Goal: Register for event/course

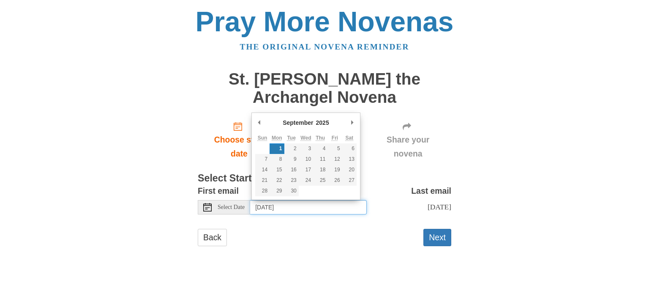
click at [325, 205] on input "[DATE]" at bounding box center [308, 207] width 117 height 14
type input "[DATE]"
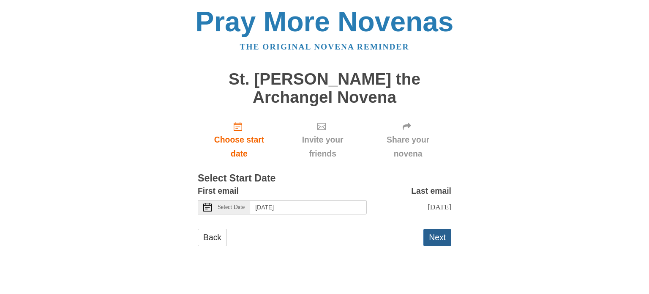
click at [438, 246] on button "Next" at bounding box center [438, 237] width 28 height 17
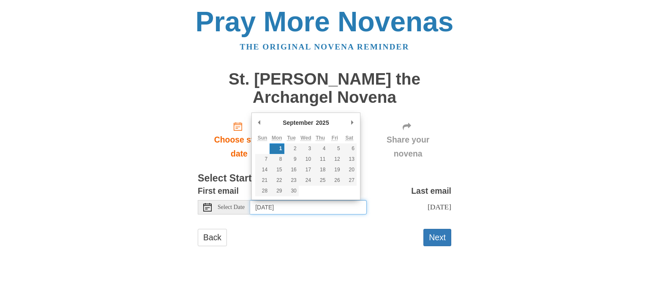
click at [331, 205] on input "[DATE]" at bounding box center [308, 207] width 117 height 14
type input "[DATE]"
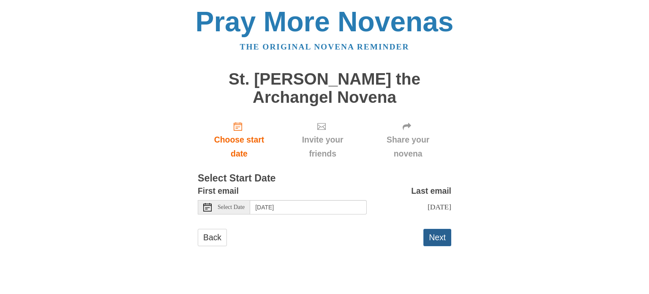
click at [435, 246] on button "Next" at bounding box center [438, 237] width 28 height 17
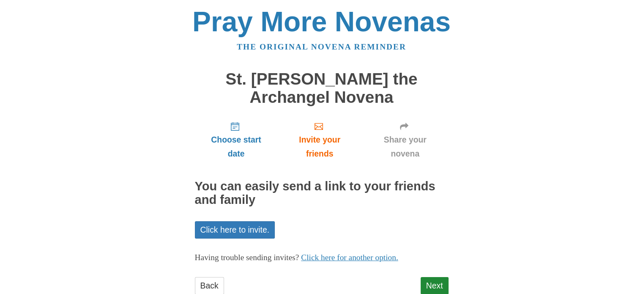
scroll to position [25, 0]
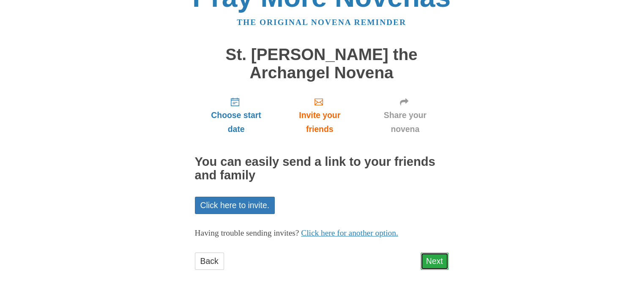
click at [423, 264] on link "Next" at bounding box center [435, 260] width 28 height 17
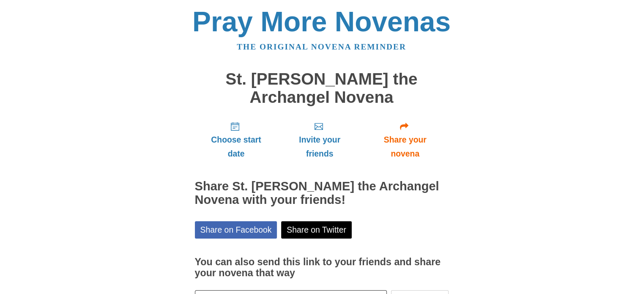
scroll to position [63, 0]
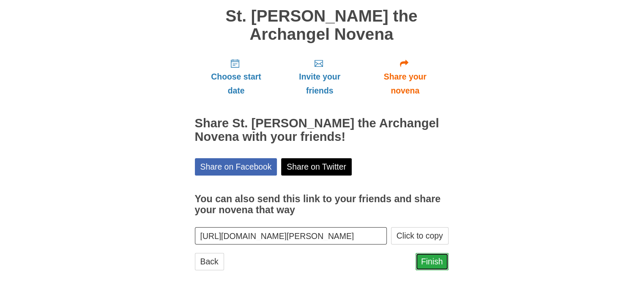
click at [427, 255] on link "Finish" at bounding box center [432, 261] width 33 height 17
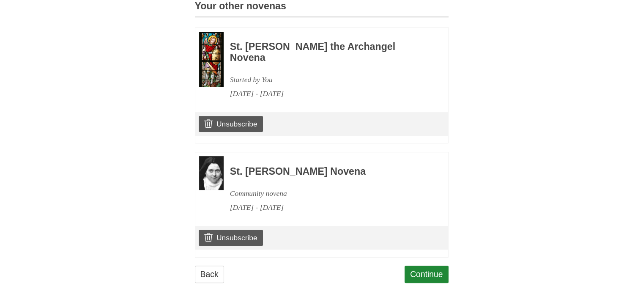
scroll to position [410, 0]
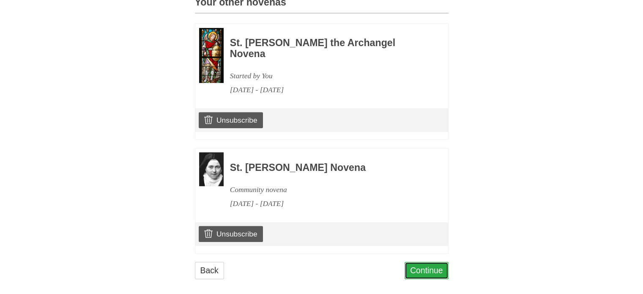
click at [430, 262] on link "Continue" at bounding box center [427, 270] width 44 height 17
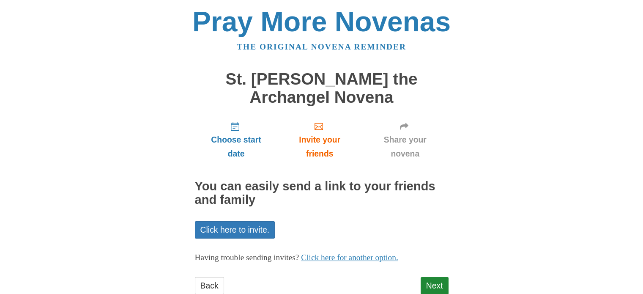
scroll to position [25, 0]
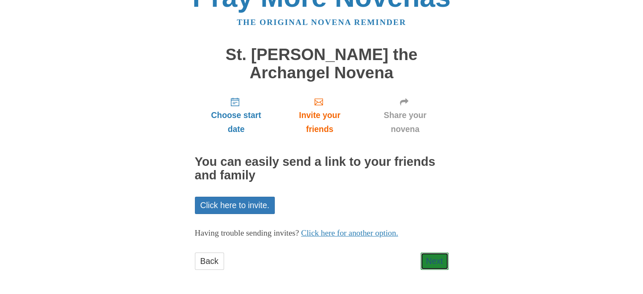
click at [430, 258] on link "Next" at bounding box center [435, 260] width 28 height 17
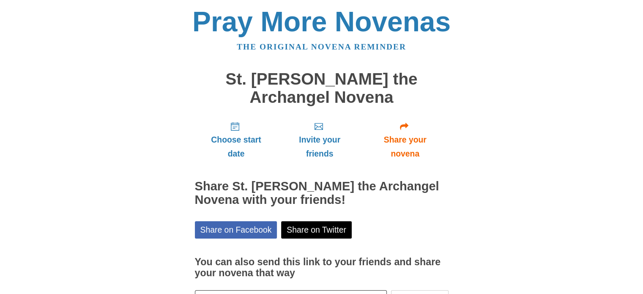
scroll to position [63, 0]
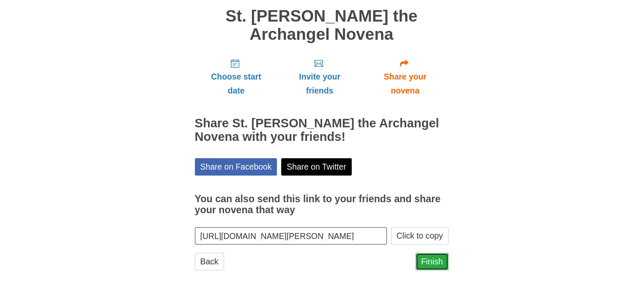
click at [422, 262] on link "Finish" at bounding box center [432, 261] width 33 height 17
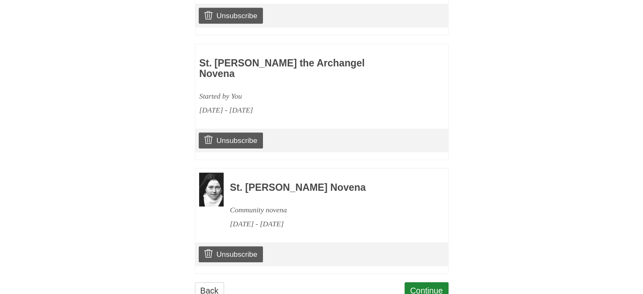
scroll to position [523, 0]
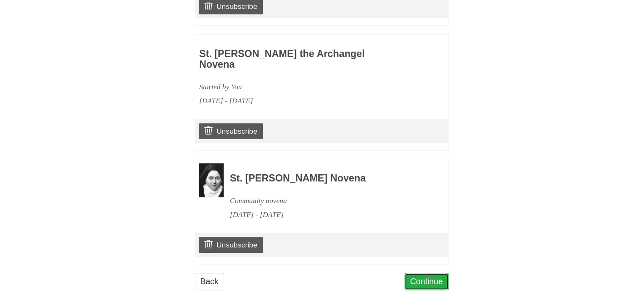
click at [419, 273] on link "Continue" at bounding box center [427, 281] width 44 height 17
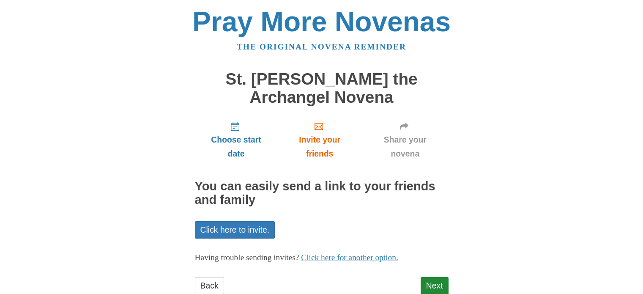
scroll to position [25, 0]
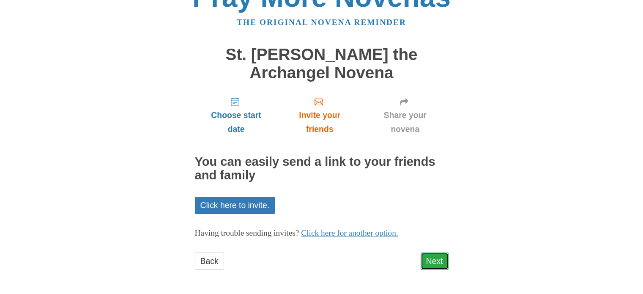
click at [432, 260] on link "Next" at bounding box center [435, 260] width 28 height 17
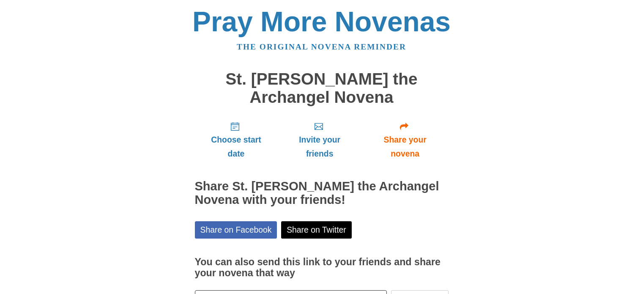
scroll to position [63, 0]
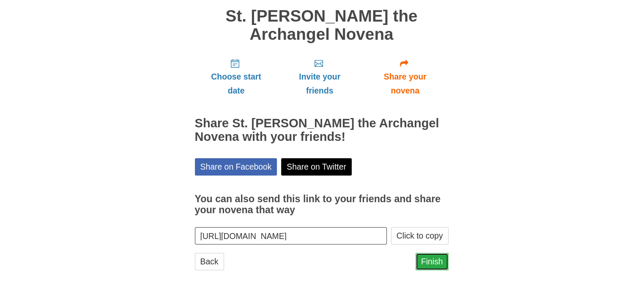
click at [429, 267] on link "Finish" at bounding box center [432, 261] width 33 height 17
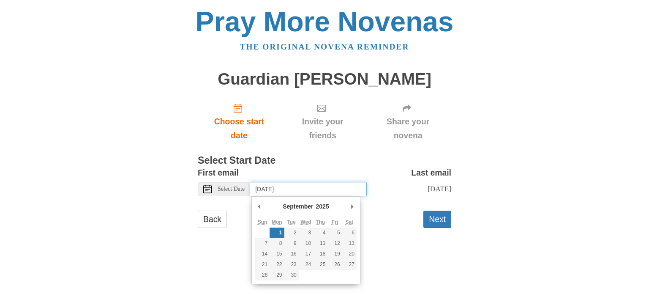
click at [356, 190] on input "[DATE]" at bounding box center [308, 189] width 117 height 14
type input "Tuesday, September 23rd"
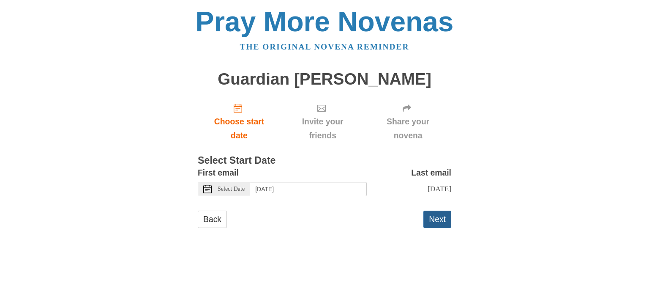
click at [440, 219] on button "Next" at bounding box center [438, 219] width 28 height 17
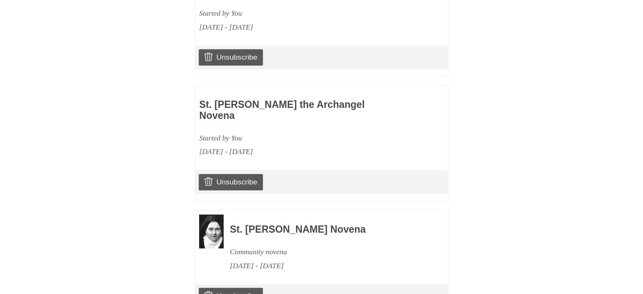
scroll to position [619, 0]
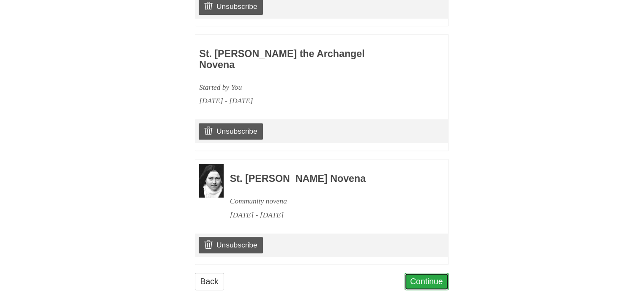
click at [417, 273] on link "Continue" at bounding box center [427, 281] width 44 height 17
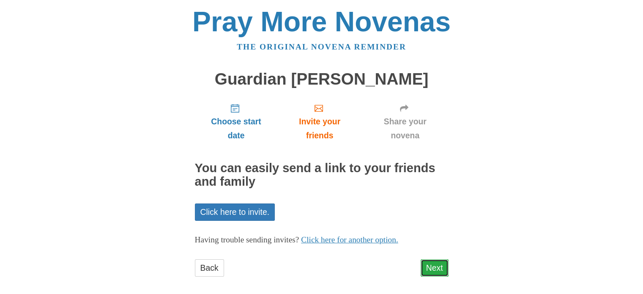
click at [429, 265] on link "Next" at bounding box center [435, 267] width 28 height 17
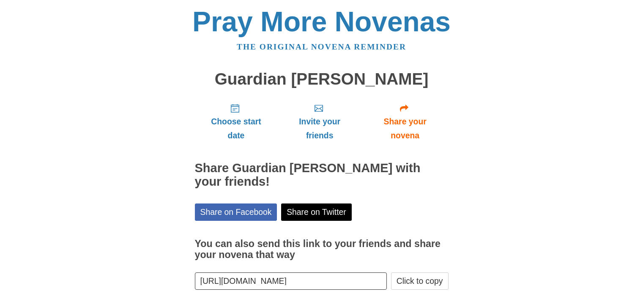
scroll to position [45, 0]
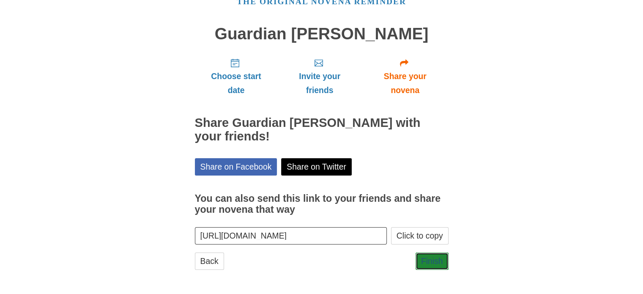
click at [429, 265] on link "Finish" at bounding box center [432, 260] width 33 height 17
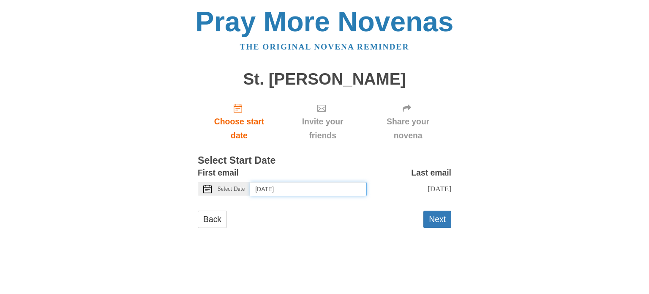
click at [334, 185] on input "[DATE]" at bounding box center [308, 189] width 117 height 14
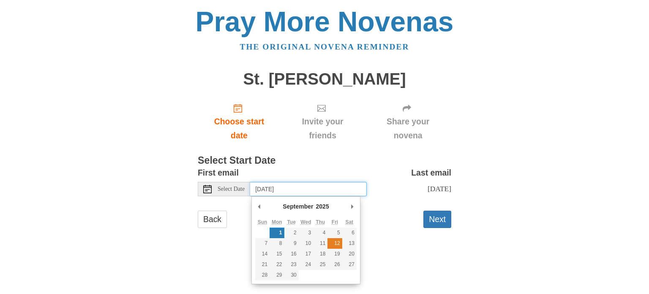
type input "[DATE]"
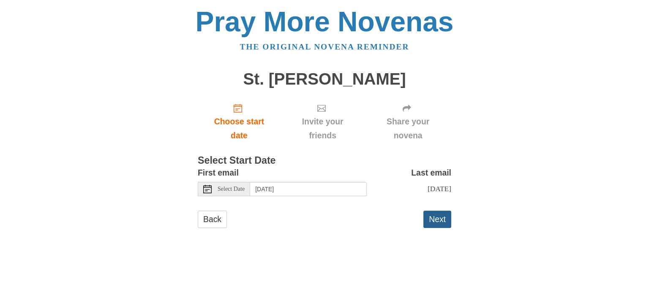
click at [431, 228] on button "Next" at bounding box center [438, 219] width 28 height 17
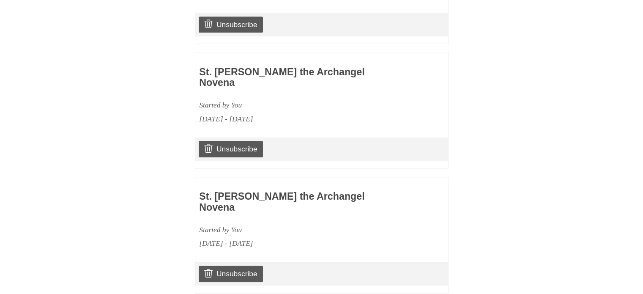
scroll to position [505, 0]
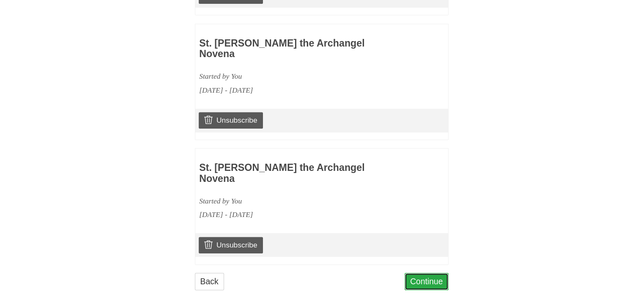
click at [425, 273] on link "Continue" at bounding box center [427, 281] width 44 height 17
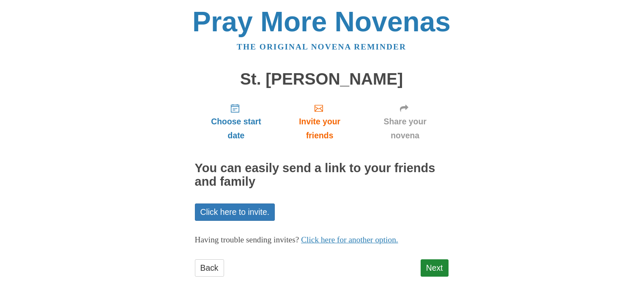
scroll to position [7, 0]
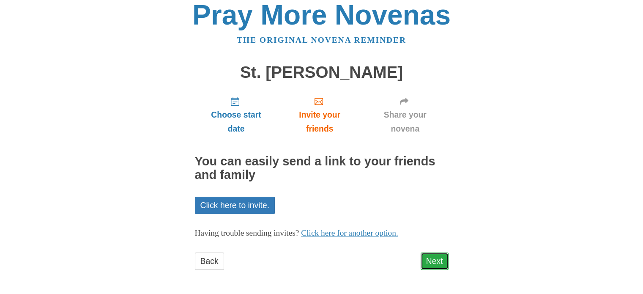
click at [440, 260] on link "Next" at bounding box center [435, 260] width 28 height 17
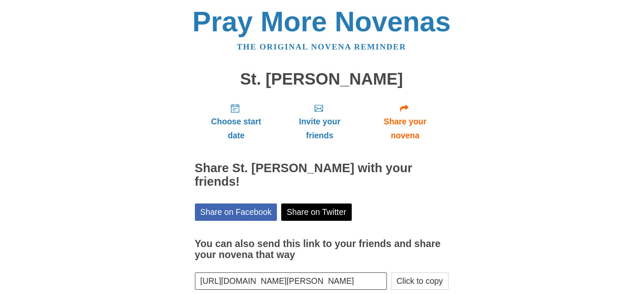
scroll to position [45, 0]
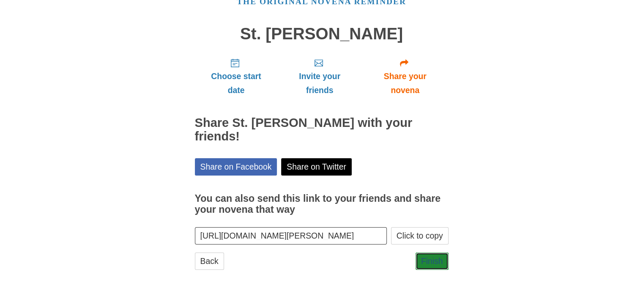
click at [439, 262] on link "Finish" at bounding box center [432, 260] width 33 height 17
